Goal: Find specific page/section: Find specific page/section

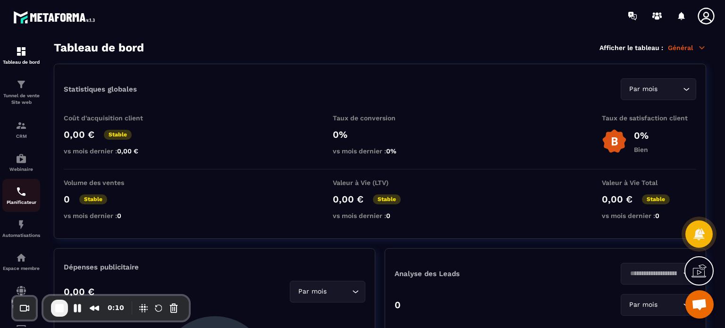
click at [18, 201] on p "Planificateur" at bounding box center [21, 202] width 38 height 5
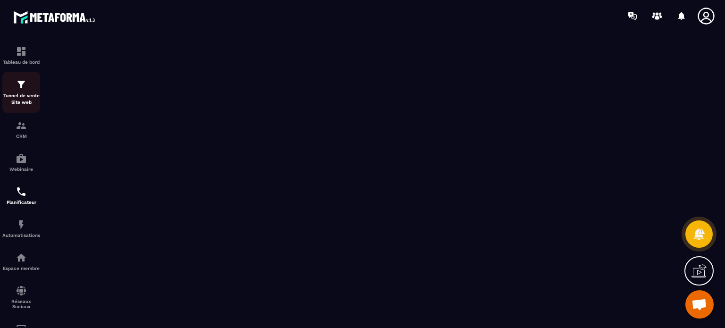
click at [26, 94] on p "Tunnel de vente Site web" at bounding box center [21, 99] width 38 height 13
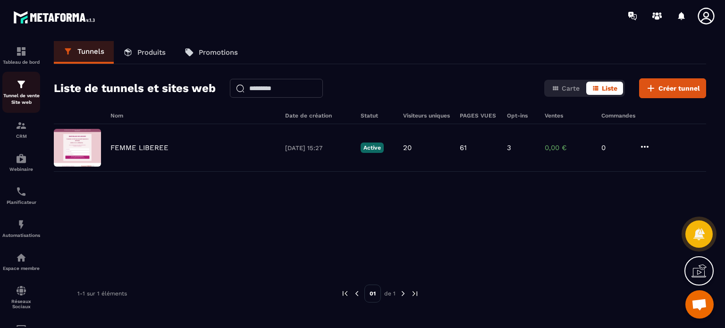
click at [15, 94] on p "Tunnel de vente Site web" at bounding box center [21, 99] width 38 height 13
click at [17, 149] on link "Webinaire" at bounding box center [21, 162] width 38 height 33
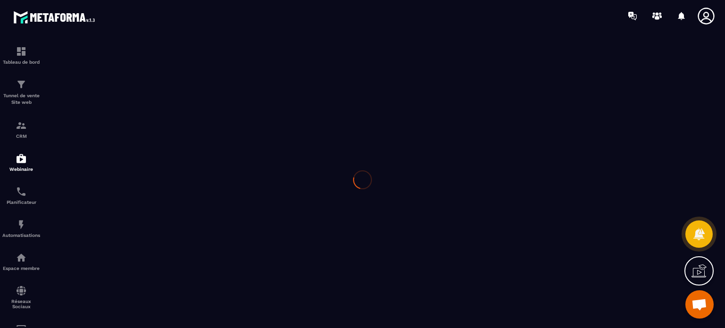
click at [19, 135] on p "CRM" at bounding box center [21, 136] width 38 height 5
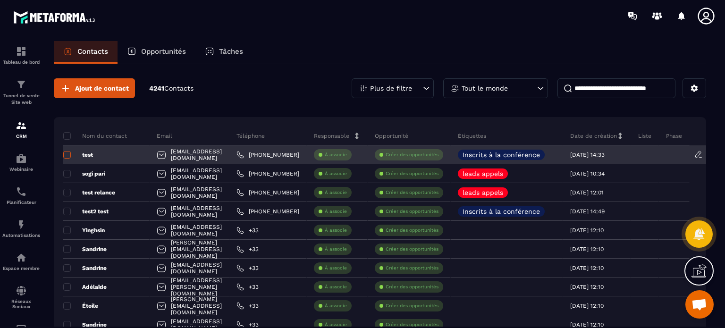
click at [68, 154] on span at bounding box center [67, 155] width 8 height 8
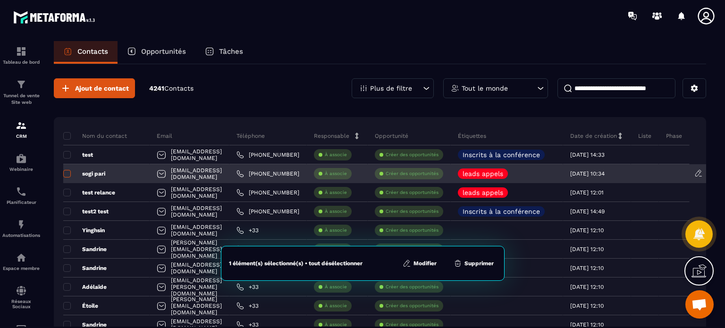
click at [66, 173] on span at bounding box center [67, 174] width 8 height 8
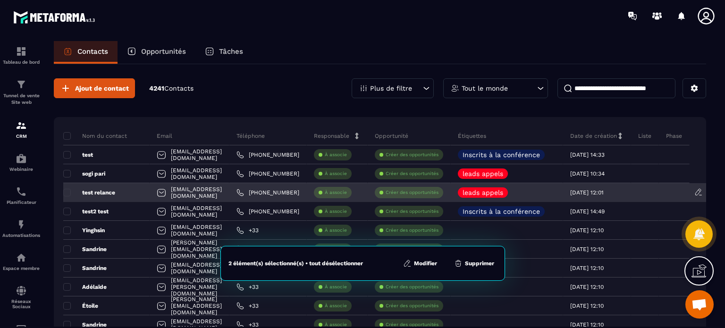
click at [68, 185] on div "test relance" at bounding box center [106, 192] width 86 height 19
